Goal: Communication & Community: Connect with others

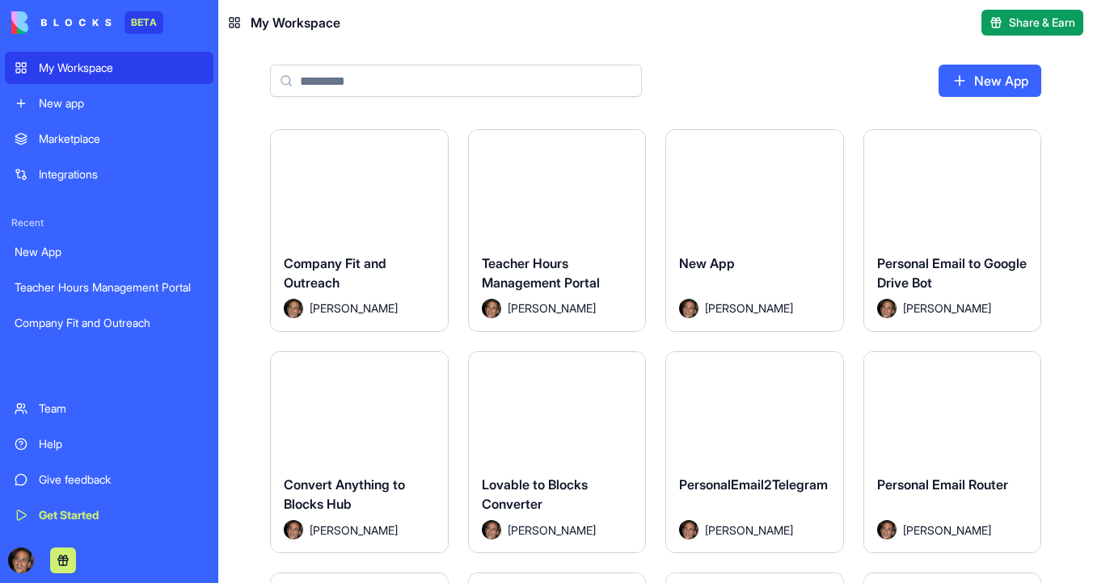
click at [56, 443] on div "Help" at bounding box center [121, 444] width 165 height 16
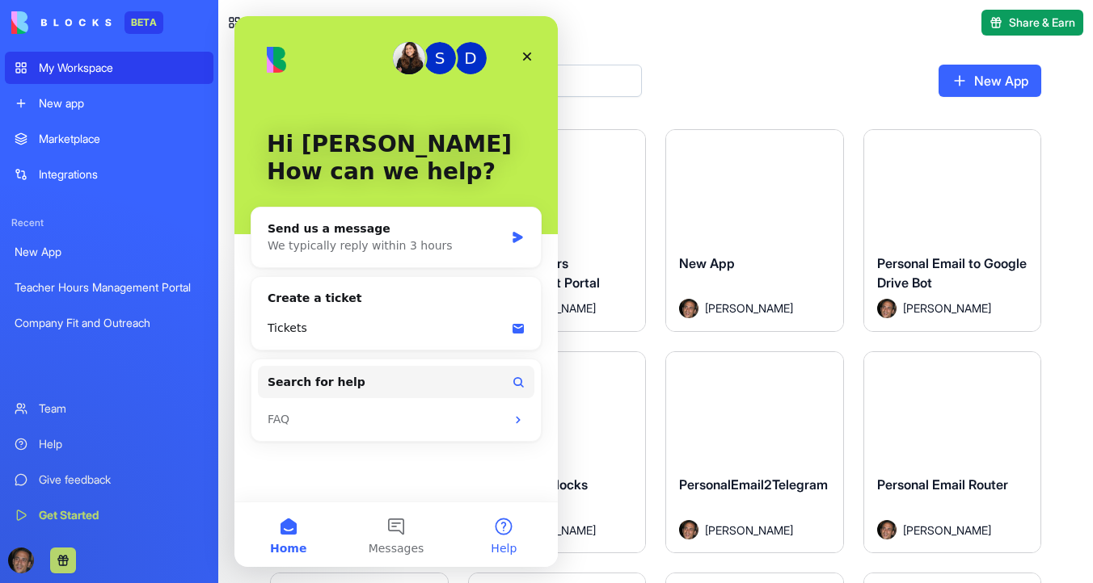
click at [501, 536] on button "Help" at bounding box center [503, 535] width 107 height 65
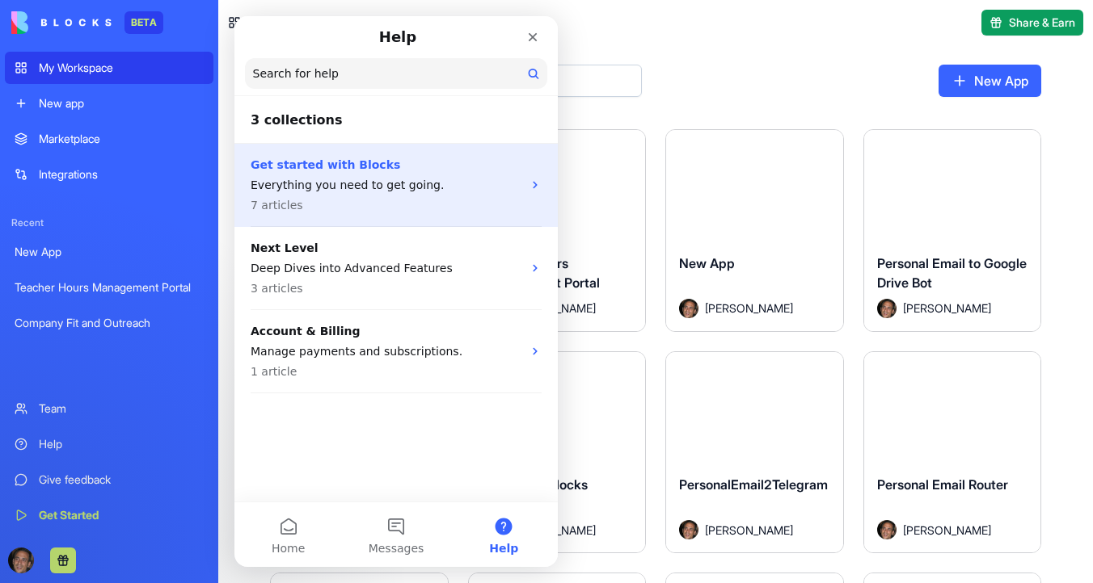
click at [377, 177] on p "Everything you need to get going." at bounding box center [387, 185] width 272 height 17
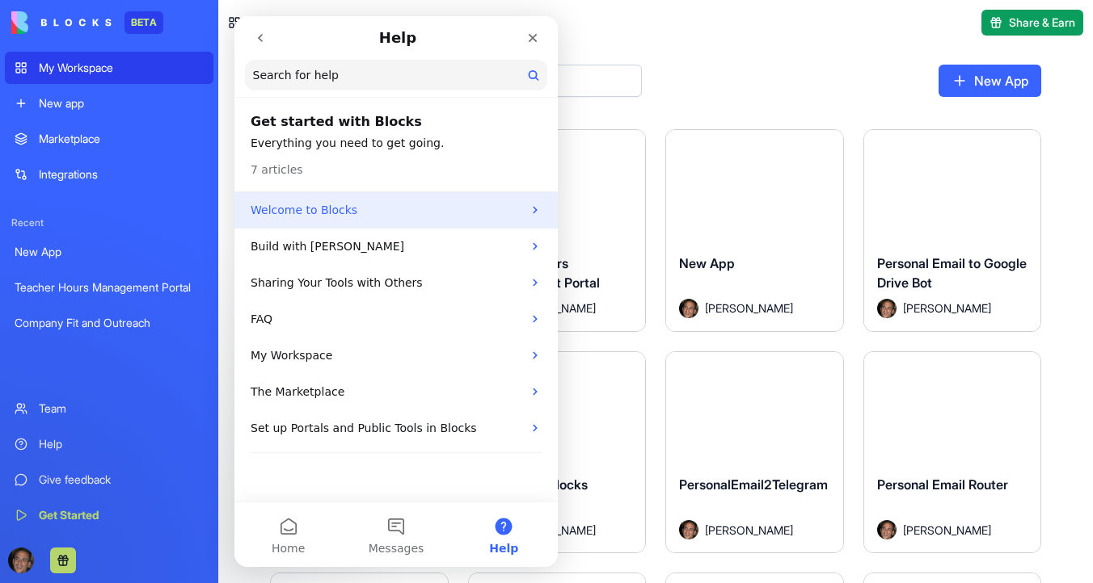
click at [360, 205] on p "Welcome to Blocks" at bounding box center [387, 210] width 272 height 17
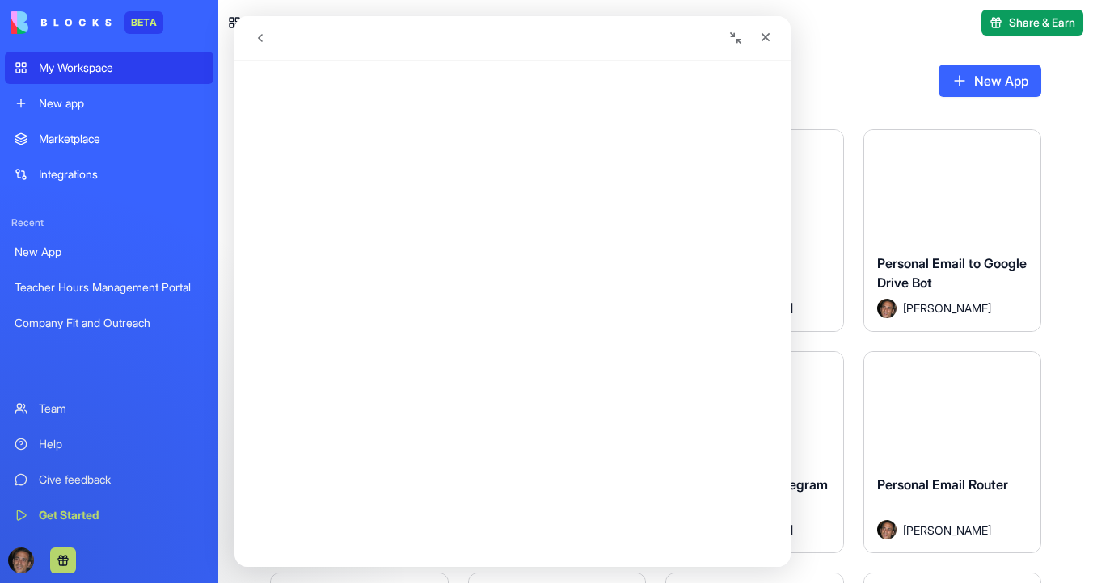
scroll to position [870, 0]
click at [763, 40] on icon "Close" at bounding box center [765, 37] width 13 height 13
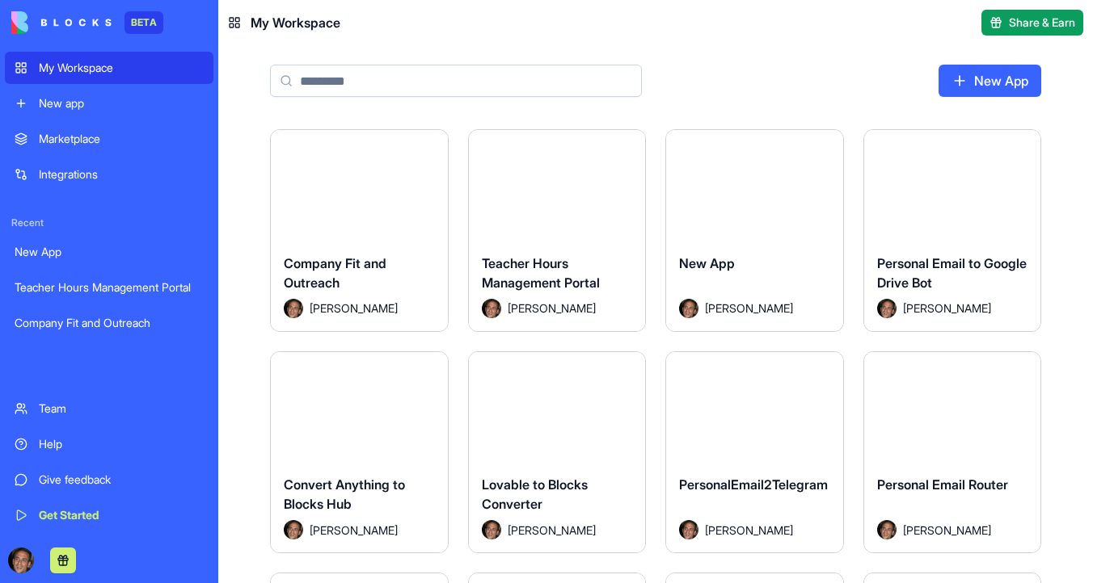
scroll to position [0, 0]
click at [377, 152] on div "Launch" at bounding box center [359, 185] width 177 height 111
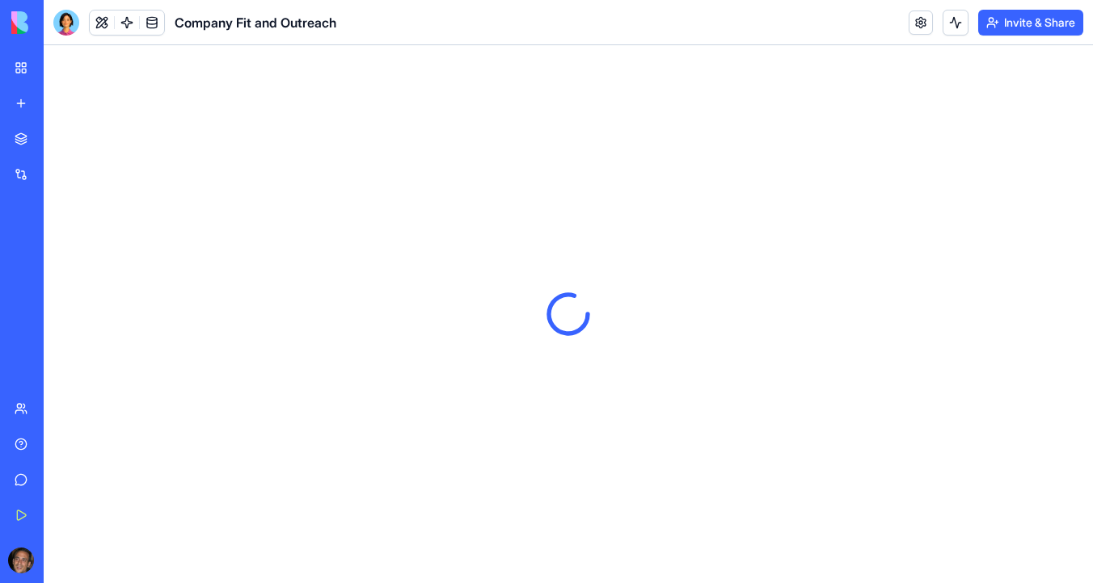
click at [1013, 22] on button "Invite & Share" at bounding box center [1030, 23] width 105 height 26
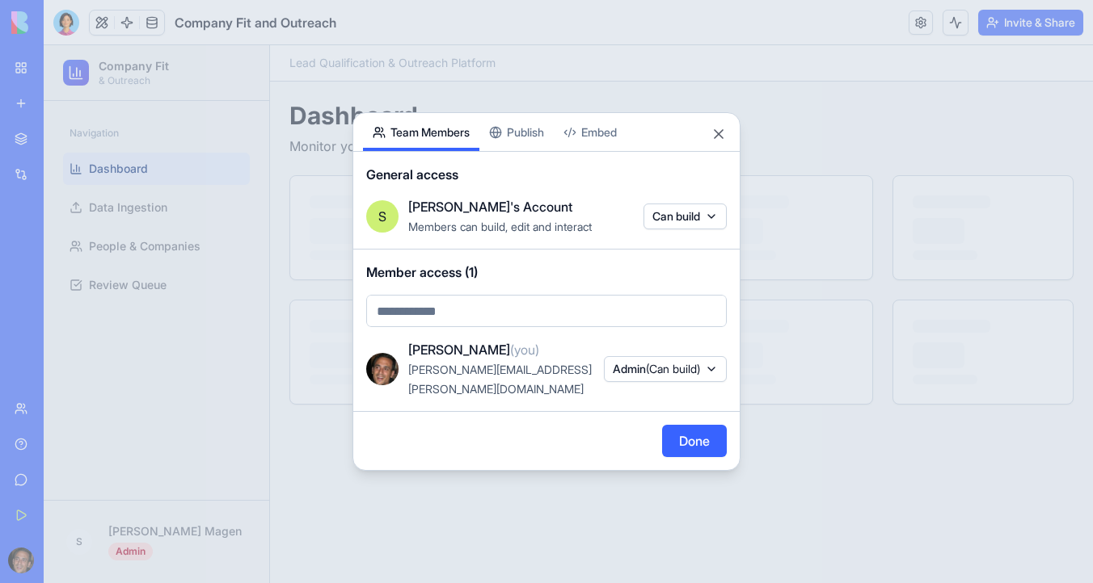
click at [541, 326] on body "BETA My Workspace New app Marketplace Integrations Recent New App Teacher Hours…" at bounding box center [546, 291] width 1093 height 583
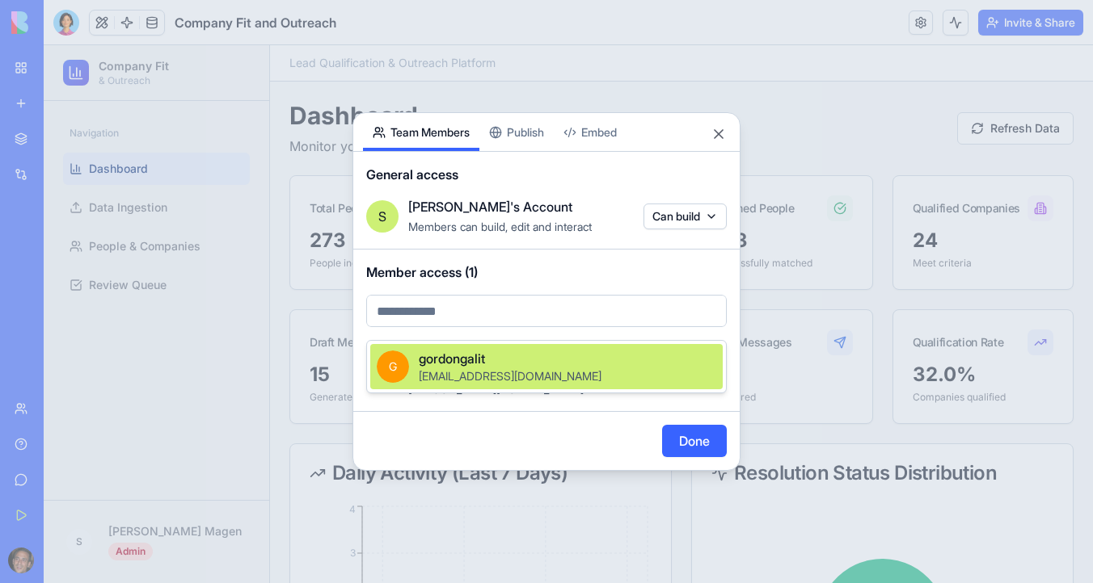
click at [493, 368] on div "[EMAIL_ADDRESS][DOMAIN_NAME]" at bounding box center [510, 376] width 183 height 16
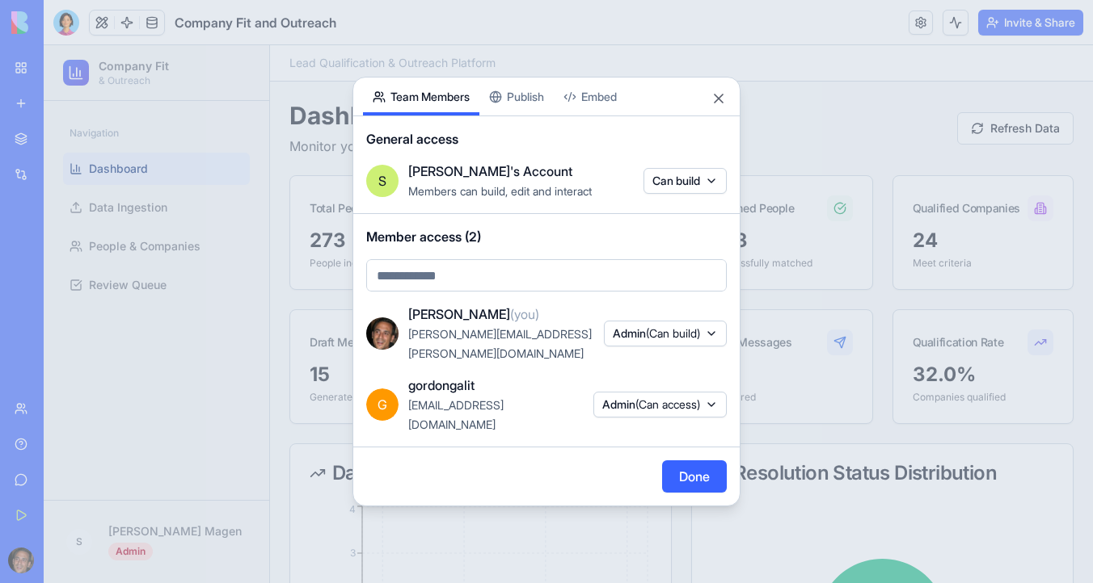
click at [460, 396] on div "[EMAIL_ADDRESS][DOMAIN_NAME]" at bounding box center [495, 414] width 175 height 39
click at [527, 398] on div "[EMAIL_ADDRESS][DOMAIN_NAME]" at bounding box center [495, 414] width 175 height 39
click at [432, 398] on span "[EMAIL_ADDRESS][DOMAIN_NAME]" at bounding box center [455, 414] width 95 height 33
click at [676, 198] on body "BETA My Workspace New app Marketplace Integrations Recent New App Teacher Hours…" at bounding box center [546, 291] width 1093 height 583
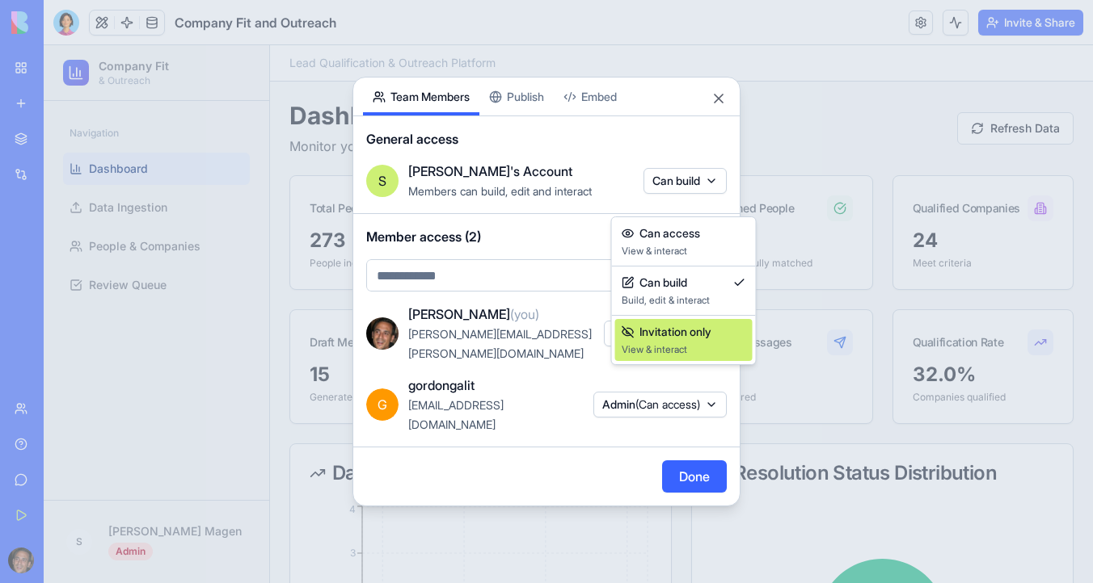
click at [671, 335] on span "Invitation only" at bounding box center [675, 332] width 72 height 16
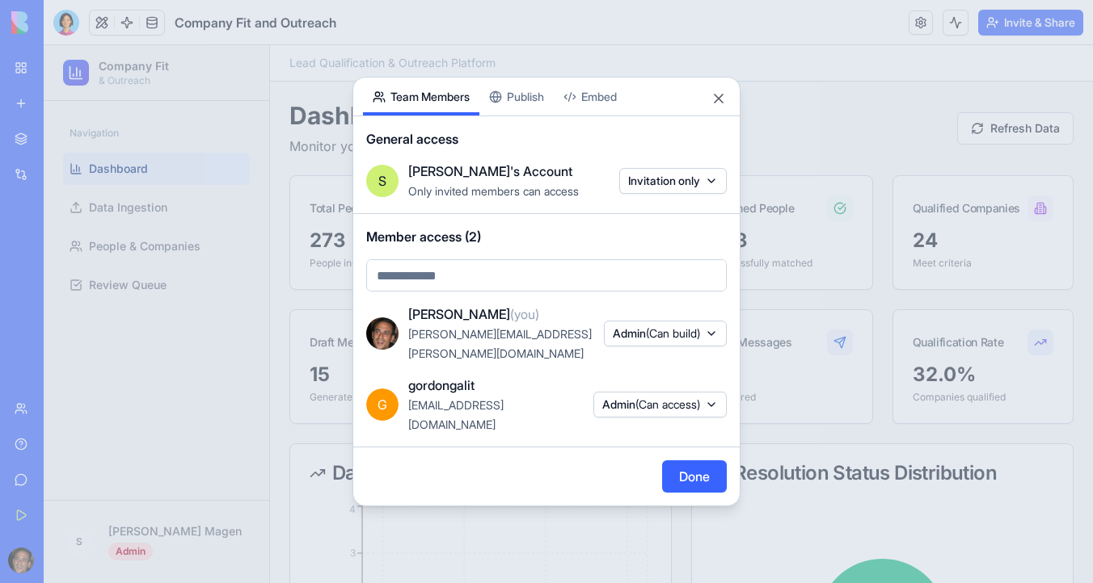
click at [665, 201] on body "BETA My Workspace New app Marketplace Integrations Recent New App Teacher Hours…" at bounding box center [546, 291] width 1093 height 583
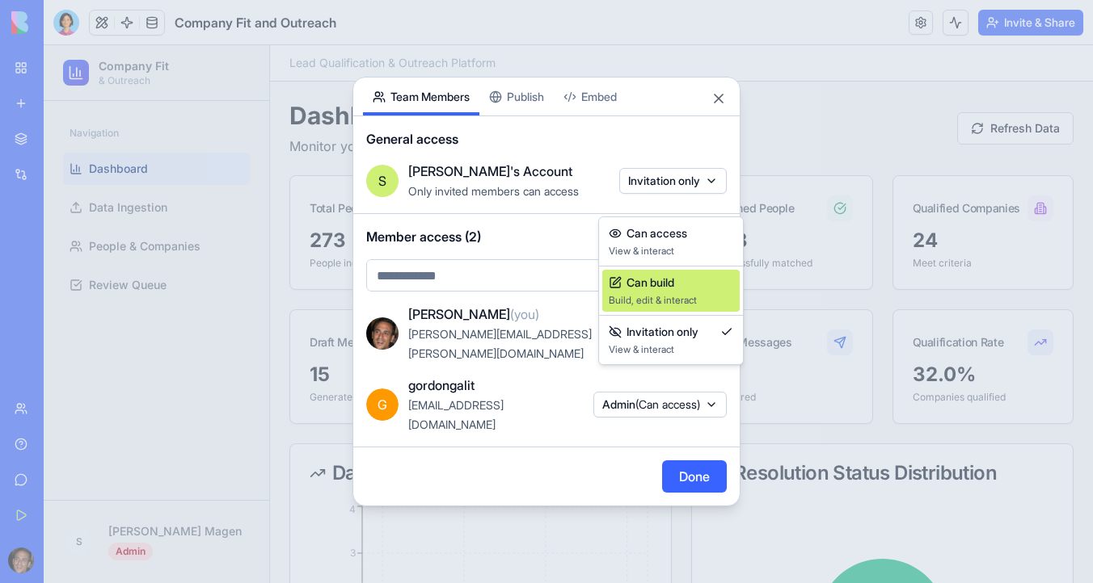
click at [677, 280] on div "Can build" at bounding box center [671, 283] width 124 height 16
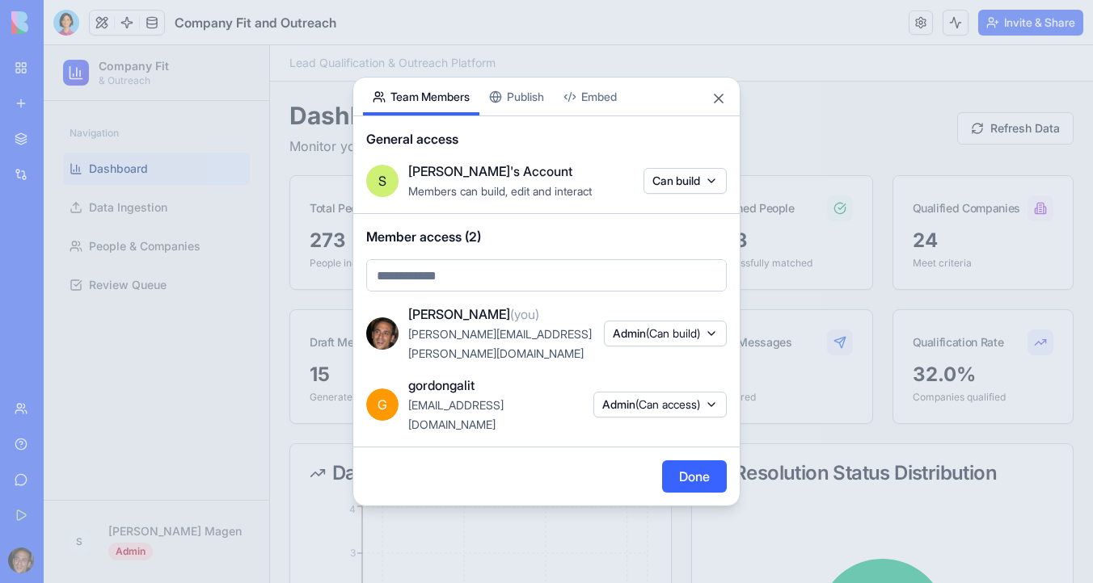
click at [686, 397] on span "Admin (Can access)" at bounding box center [651, 405] width 98 height 16
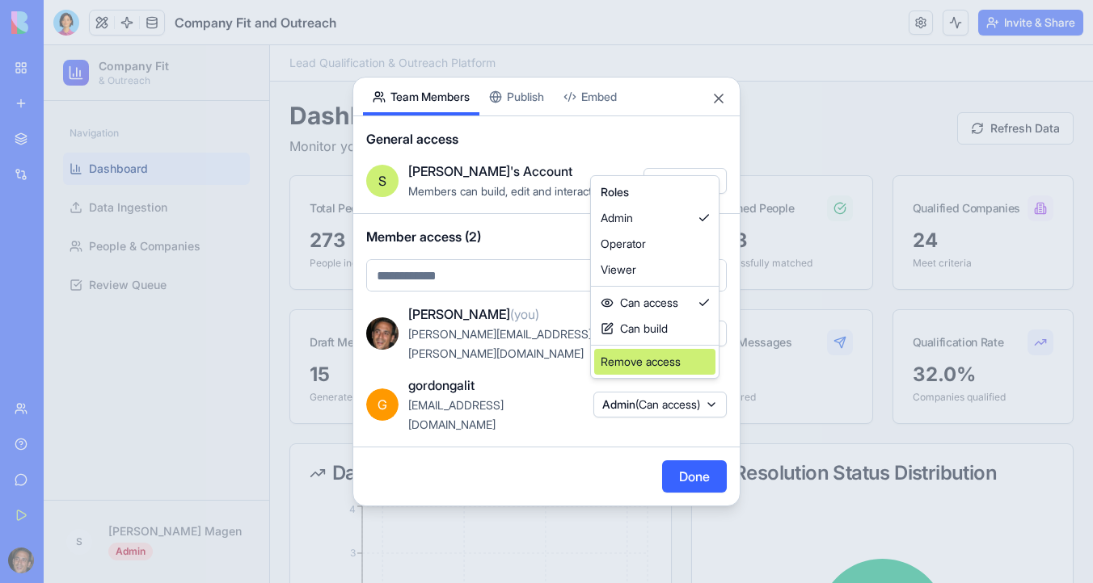
click at [668, 358] on div "Remove access" at bounding box center [654, 362] width 121 height 26
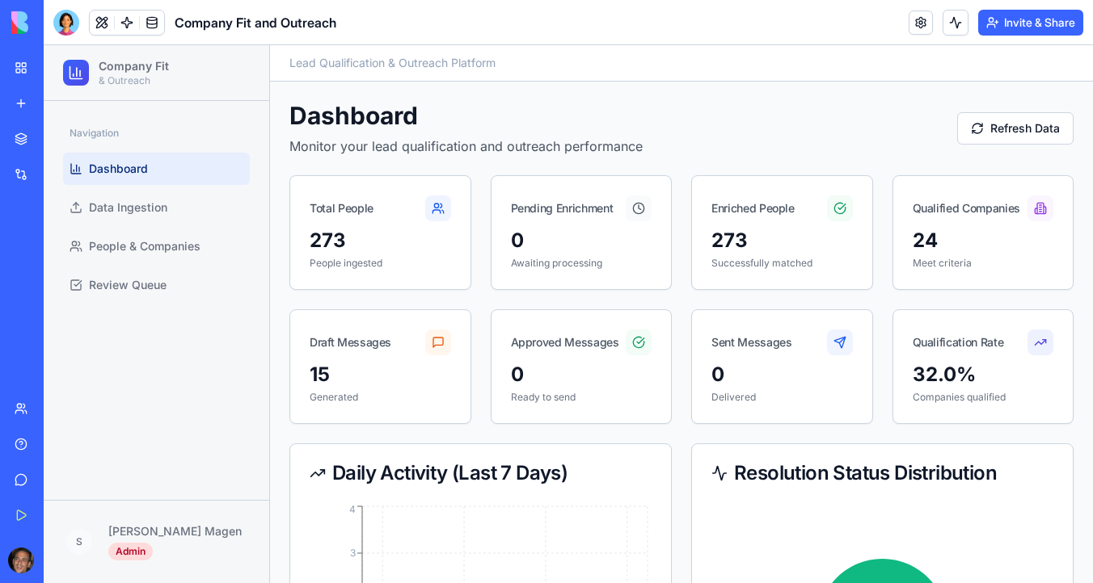
click at [1009, 28] on button "Invite & Share" at bounding box center [1030, 23] width 105 height 26
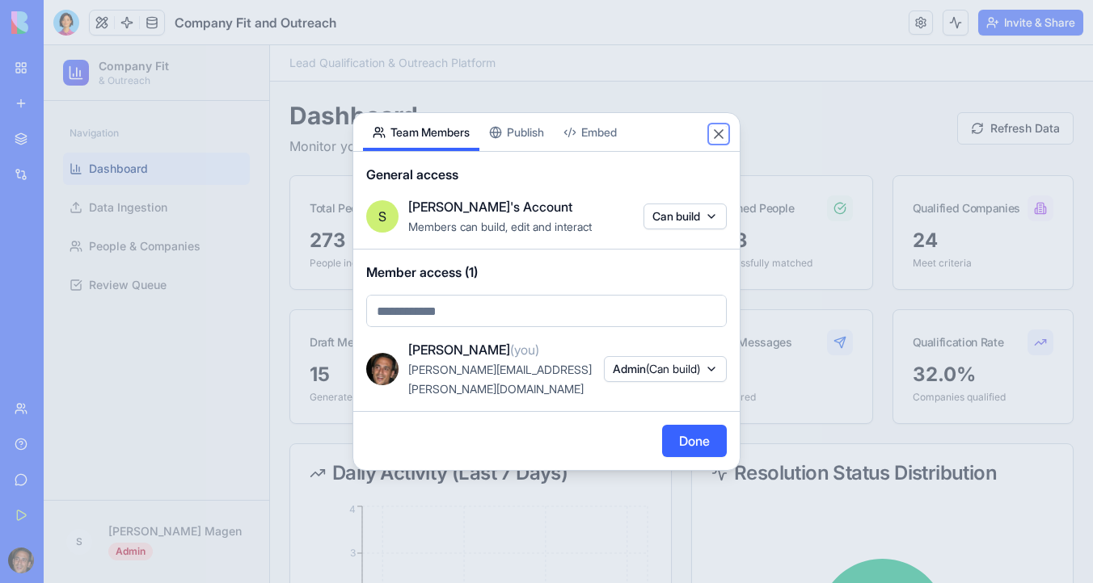
click at [718, 142] on button "Close" at bounding box center [718, 134] width 16 height 16
